Goal: Transaction & Acquisition: Purchase product/service

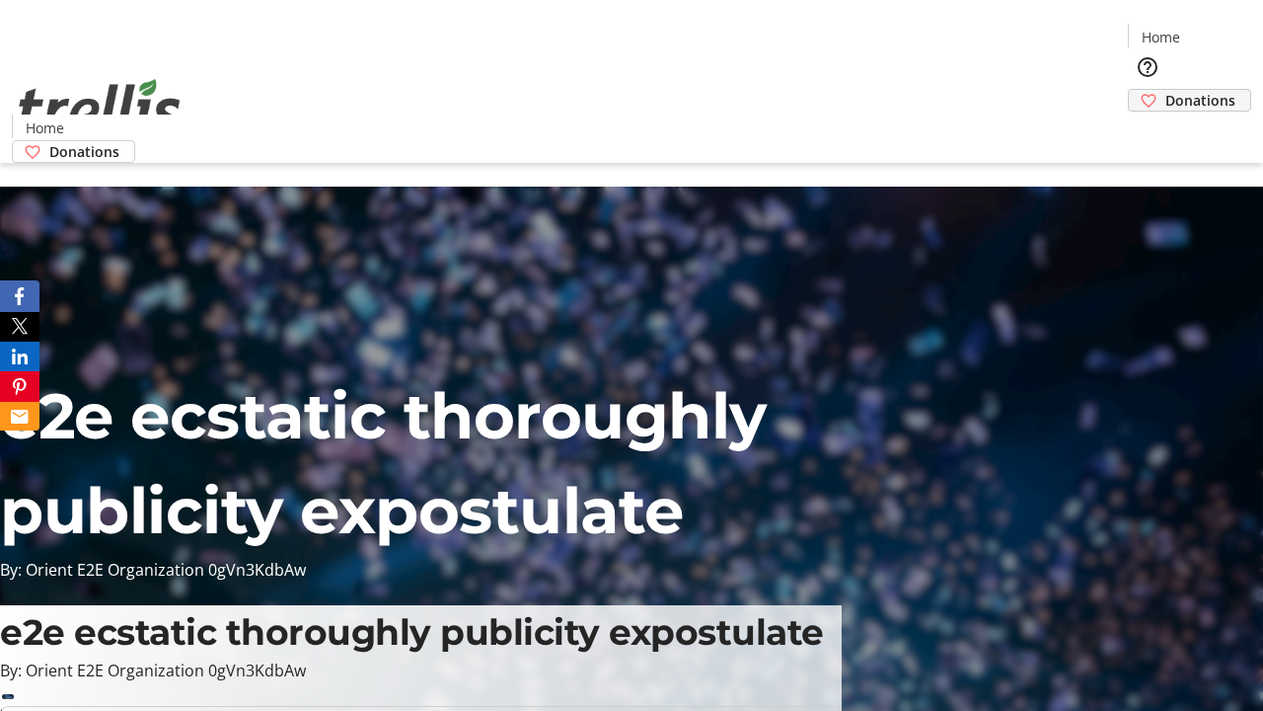
click at [1166, 90] on span "Donations" at bounding box center [1201, 100] width 70 height 21
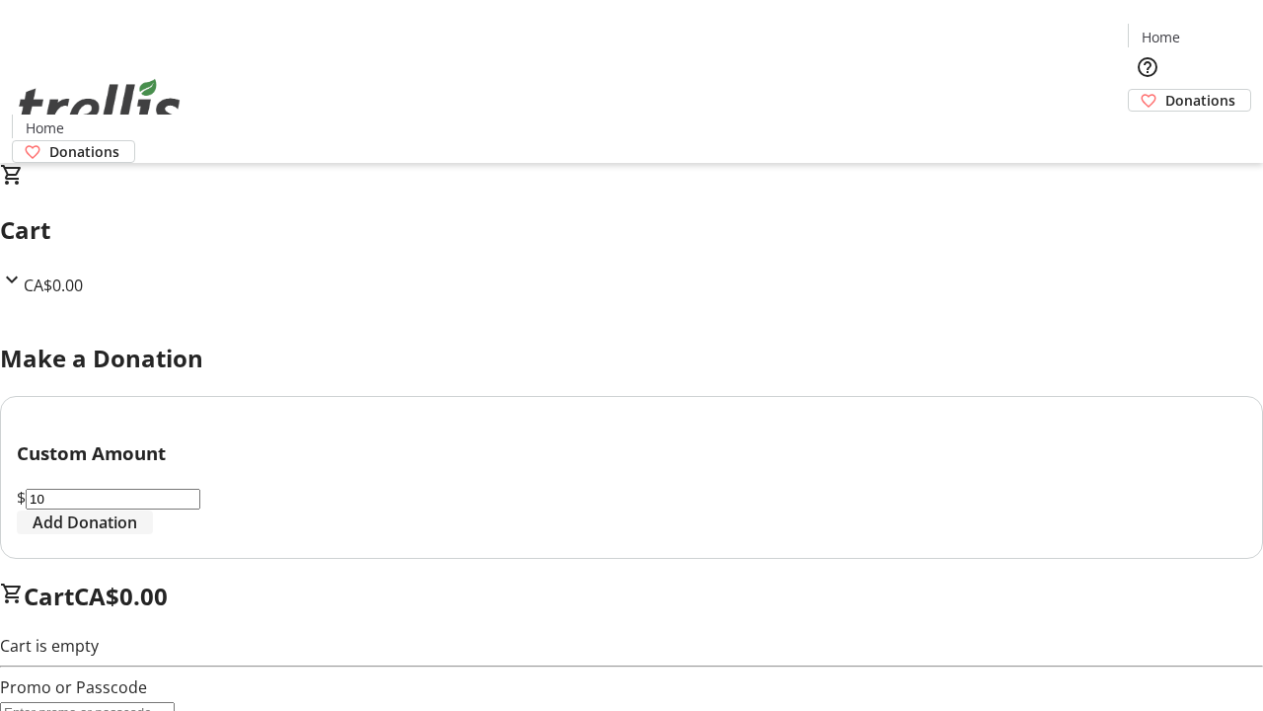
click at [137, 534] on span "Add Donation" at bounding box center [85, 522] width 105 height 24
